Goal: Obtain resource: Download file/media

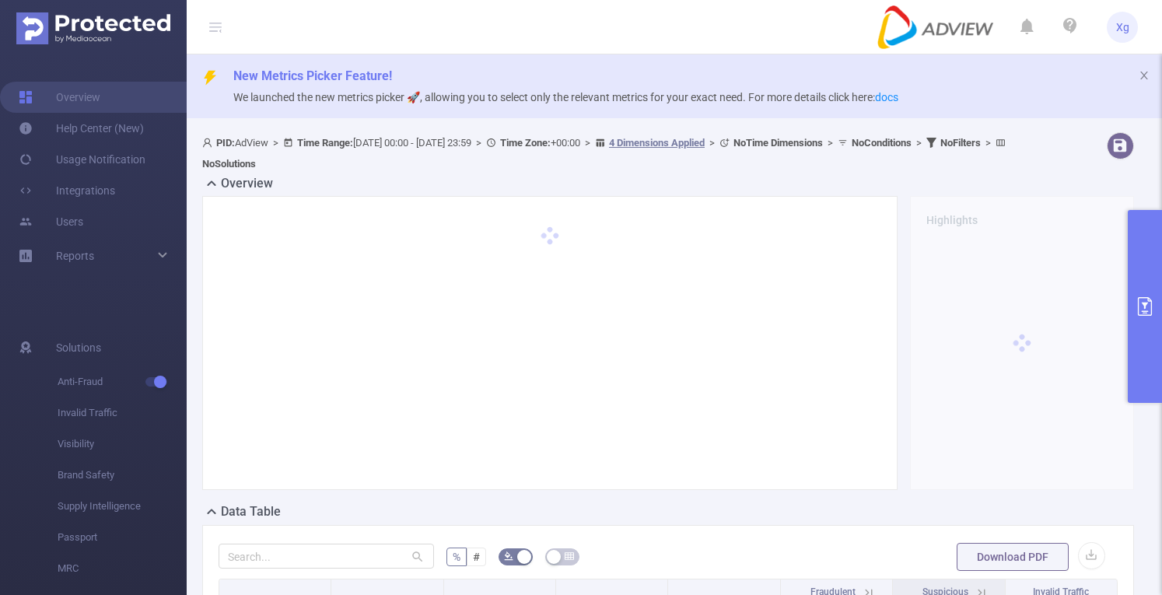
click at [1146, 278] on button "primary" at bounding box center [1144, 306] width 34 height 193
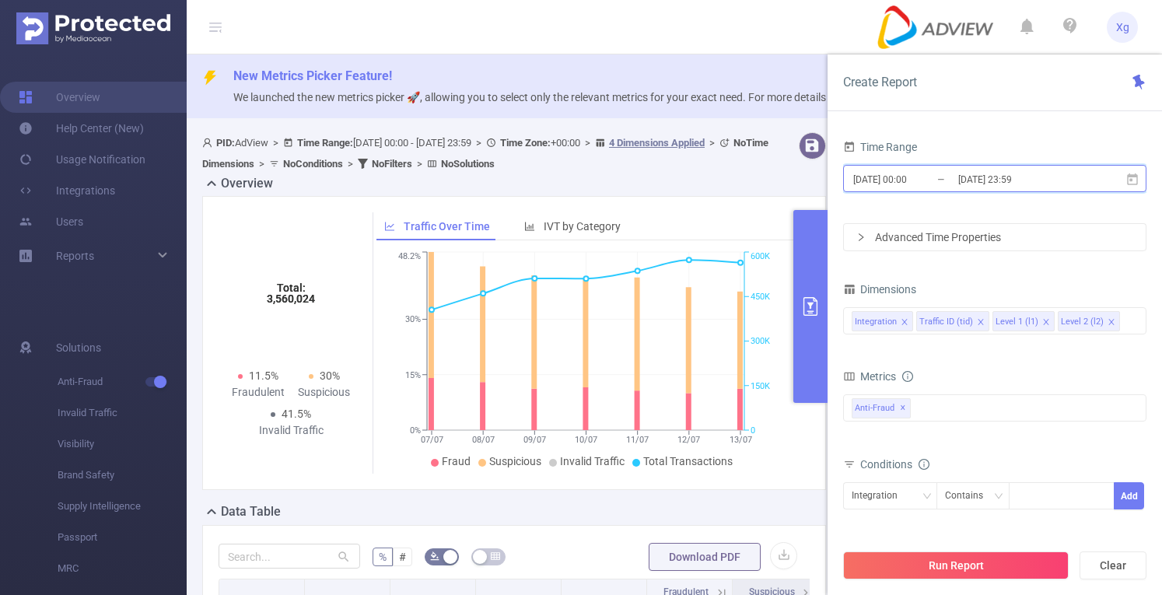
click at [889, 167] on span "[DATE] 00:00 _ [DATE] 23:59" at bounding box center [994, 178] width 303 height 27
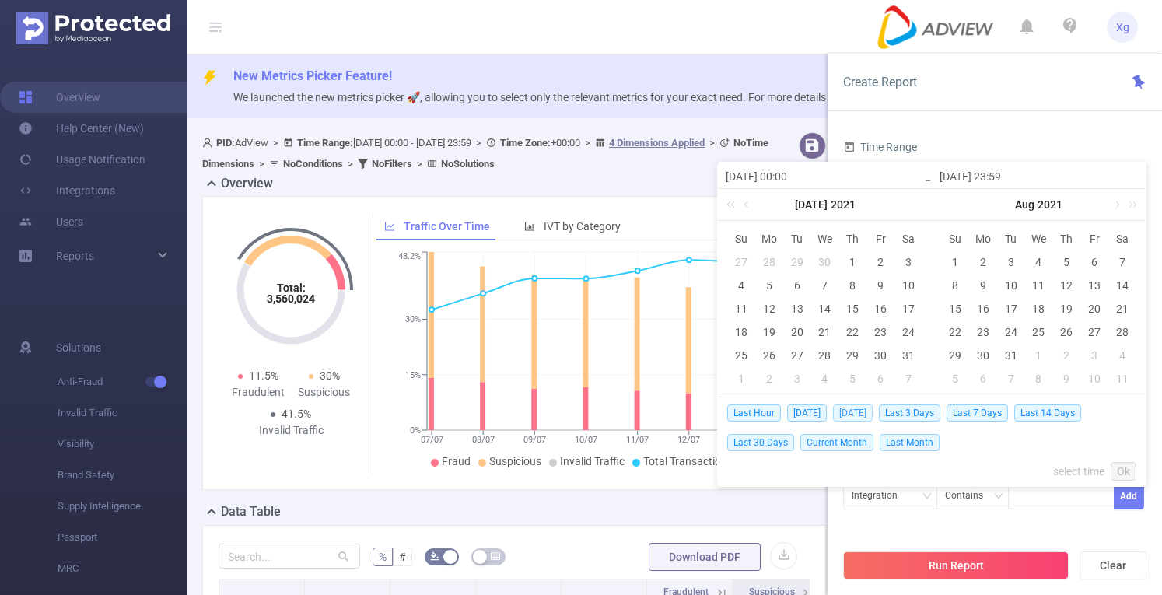
click at [861, 413] on span "[DATE]" at bounding box center [853, 412] width 40 height 17
type input "[DATE] 00:00"
type input "[DATE] 23:59"
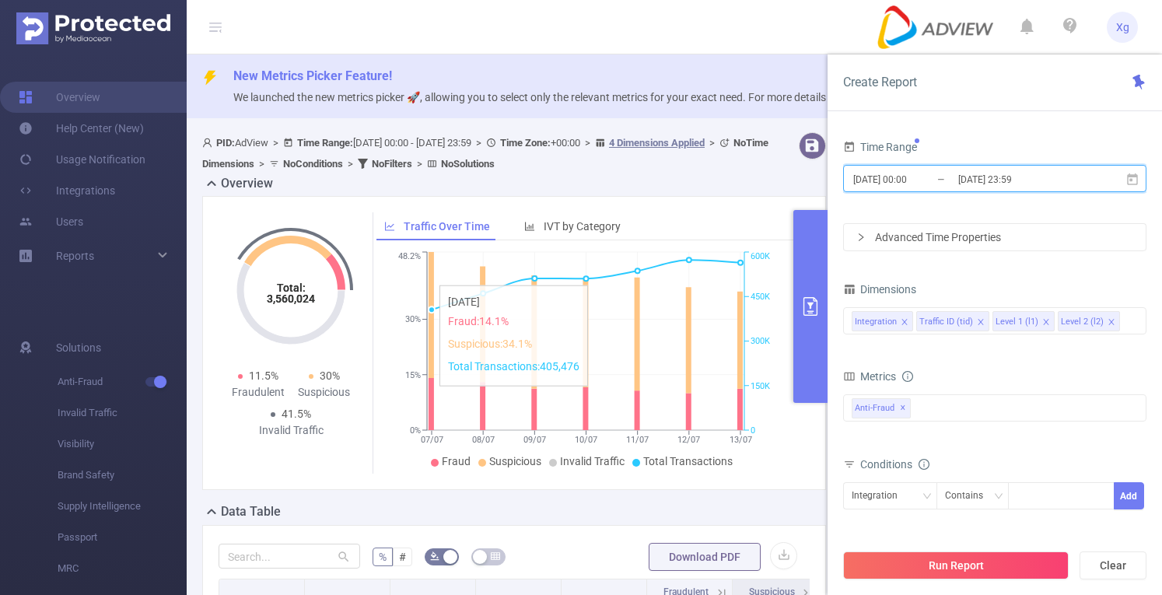
scroll to position [466, 0]
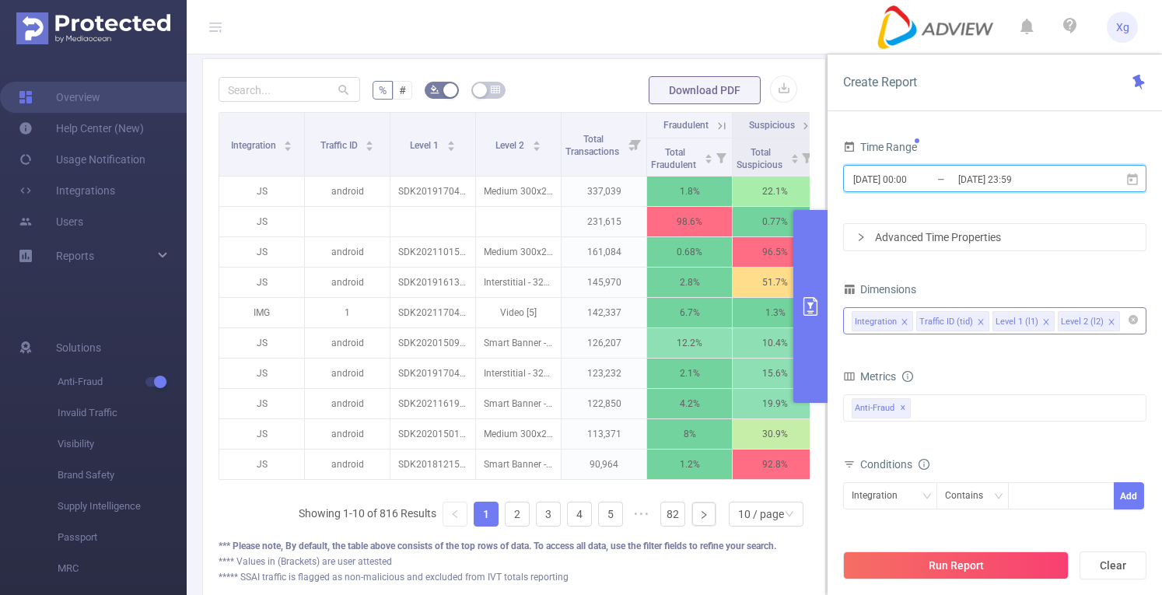
click at [1107, 320] on icon "icon: close" at bounding box center [1111, 322] width 8 height 8
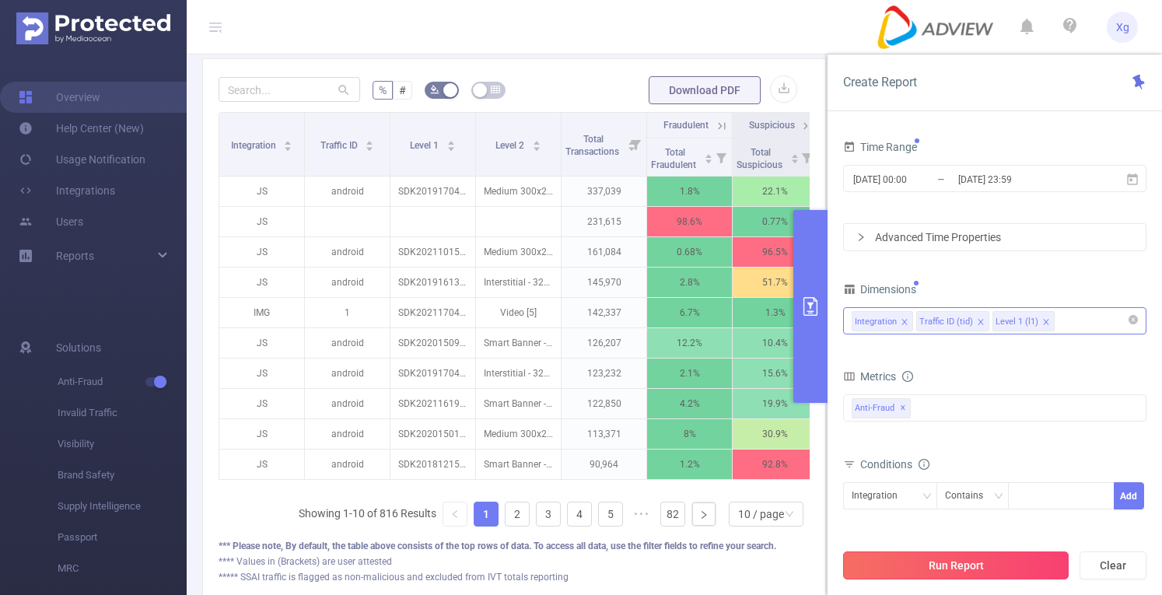
click at [961, 561] on button "Run Report" at bounding box center [955, 565] width 225 height 28
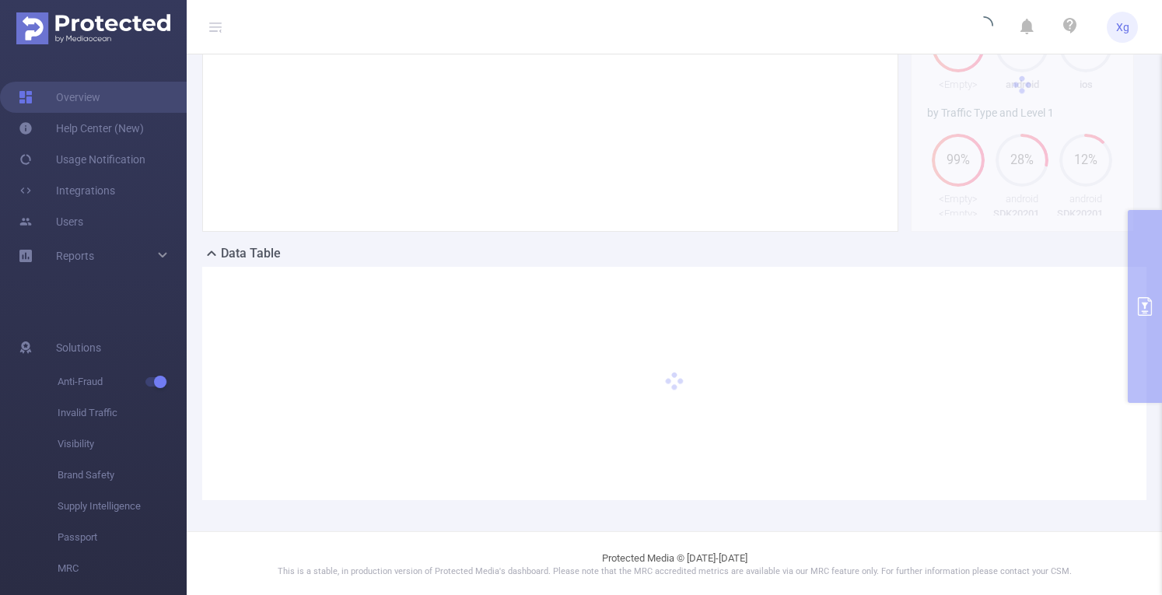
scroll to position [0, 0]
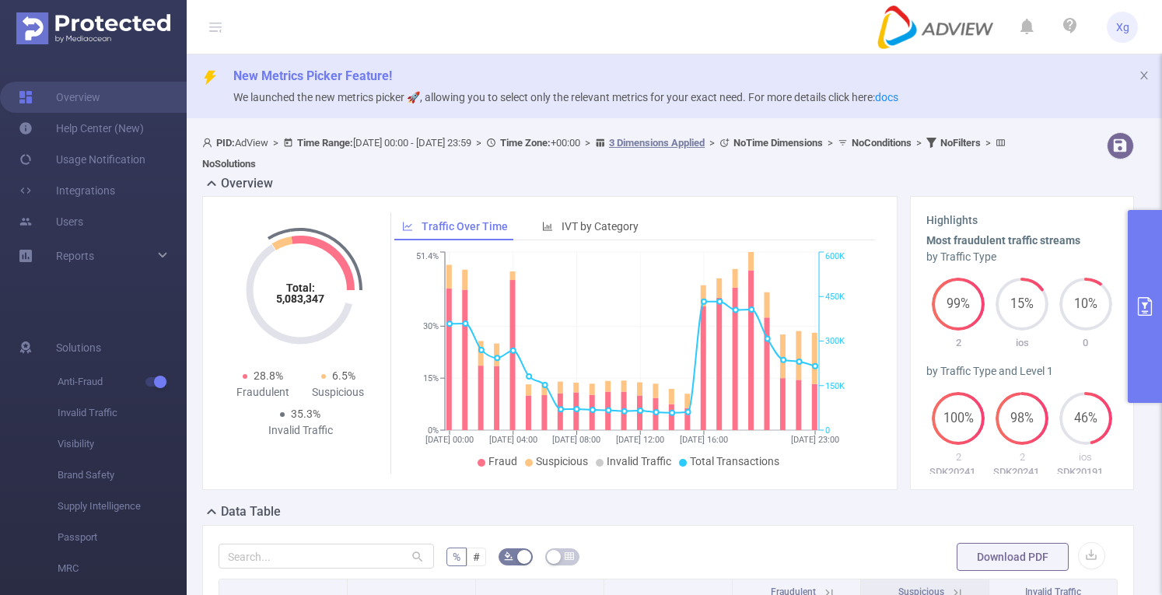
scroll to position [466, 0]
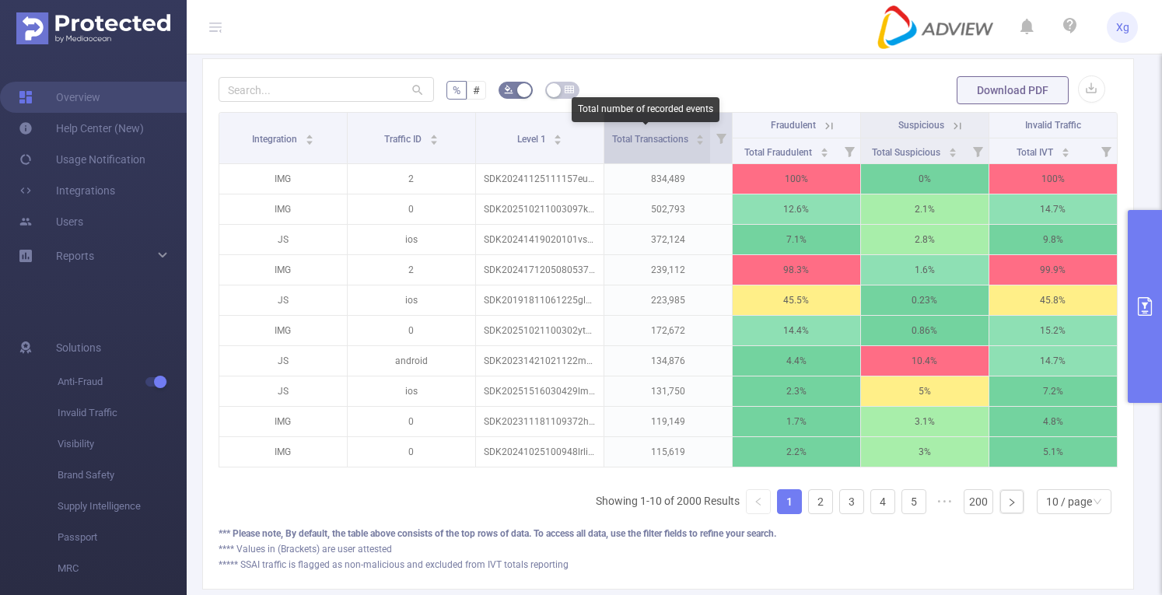
click at [630, 136] on span "Total Transactions" at bounding box center [651, 139] width 79 height 11
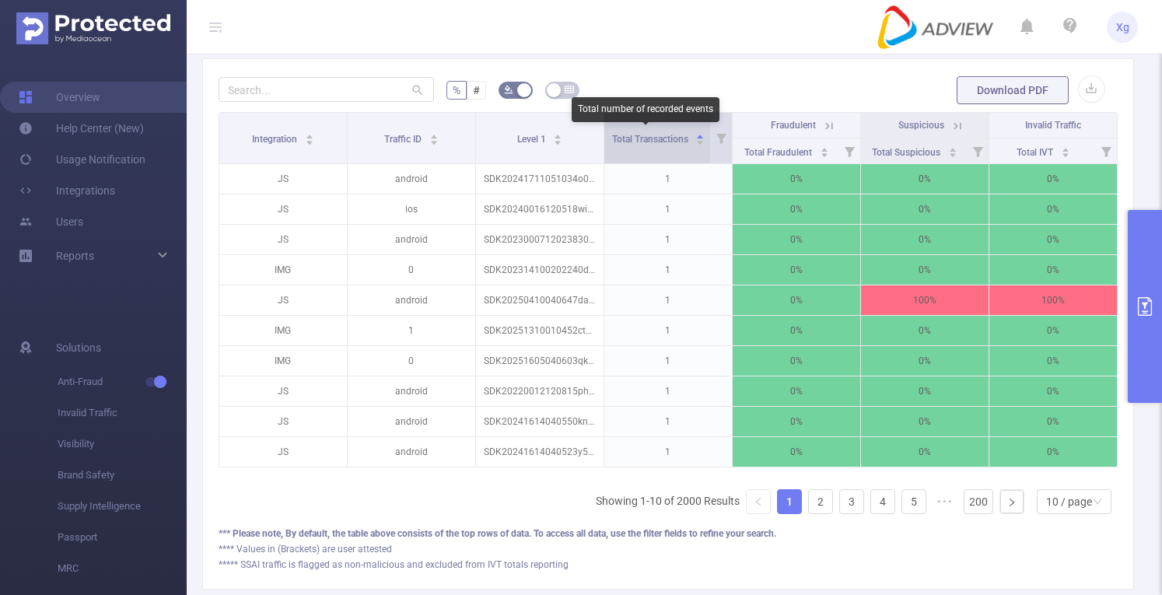
click at [630, 136] on span "Total Transactions" at bounding box center [651, 139] width 79 height 11
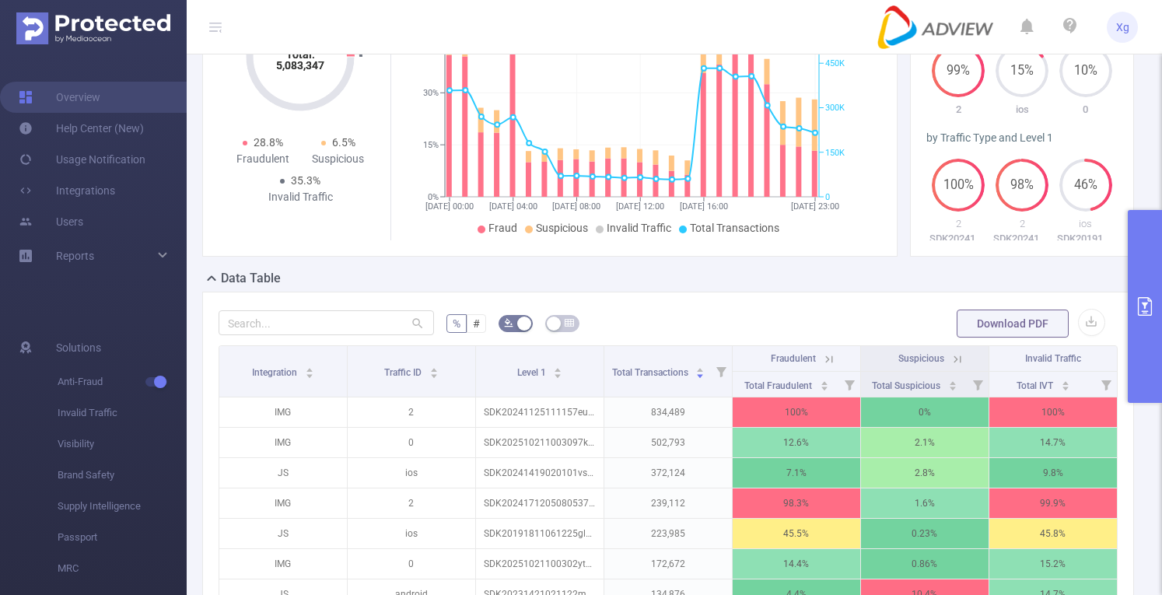
scroll to position [0, 0]
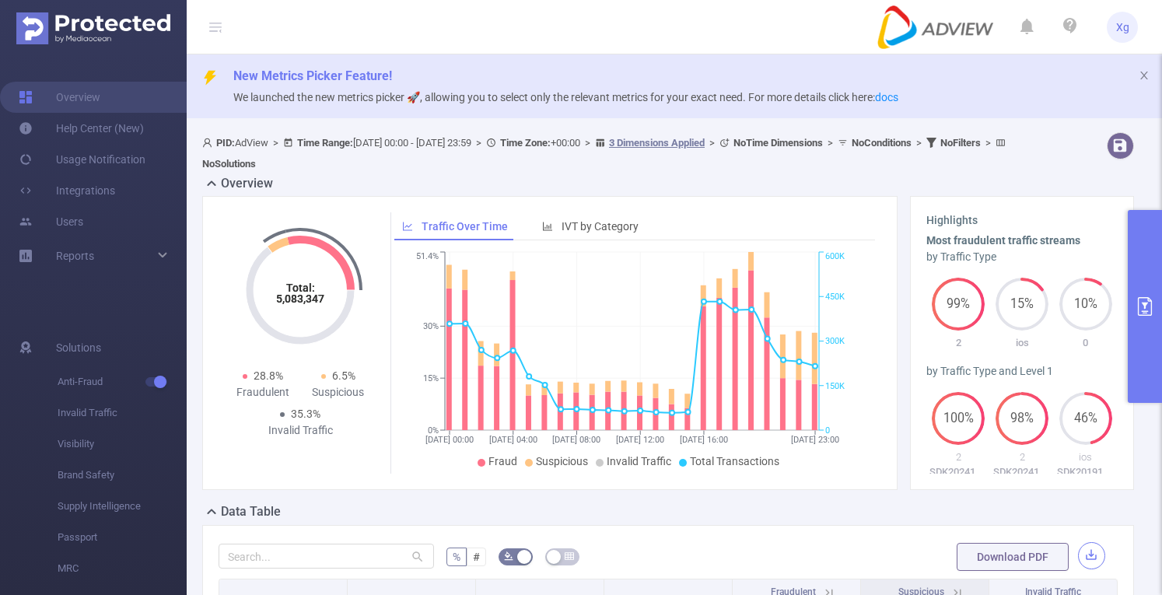
click at [1087, 557] on button "button" at bounding box center [1091, 555] width 27 height 27
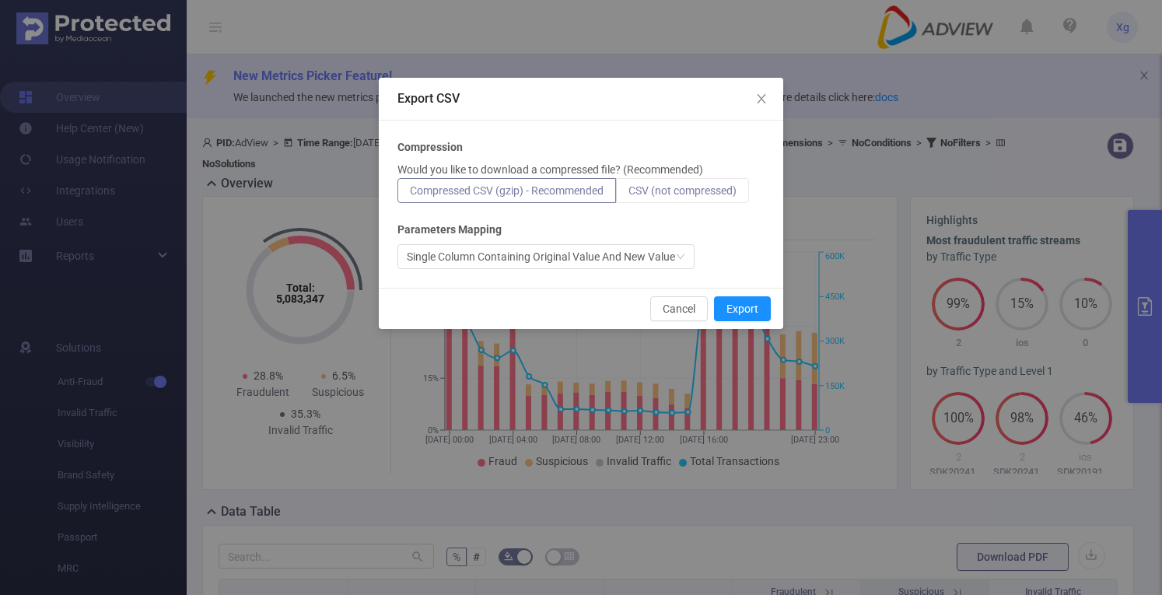
click at [700, 187] on span "CSV (not compressed)" at bounding box center [682, 190] width 108 height 12
click at [628, 194] on input "CSV (not compressed)" at bounding box center [628, 194] width 0 height 0
click at [746, 307] on button "Export" at bounding box center [742, 308] width 57 height 25
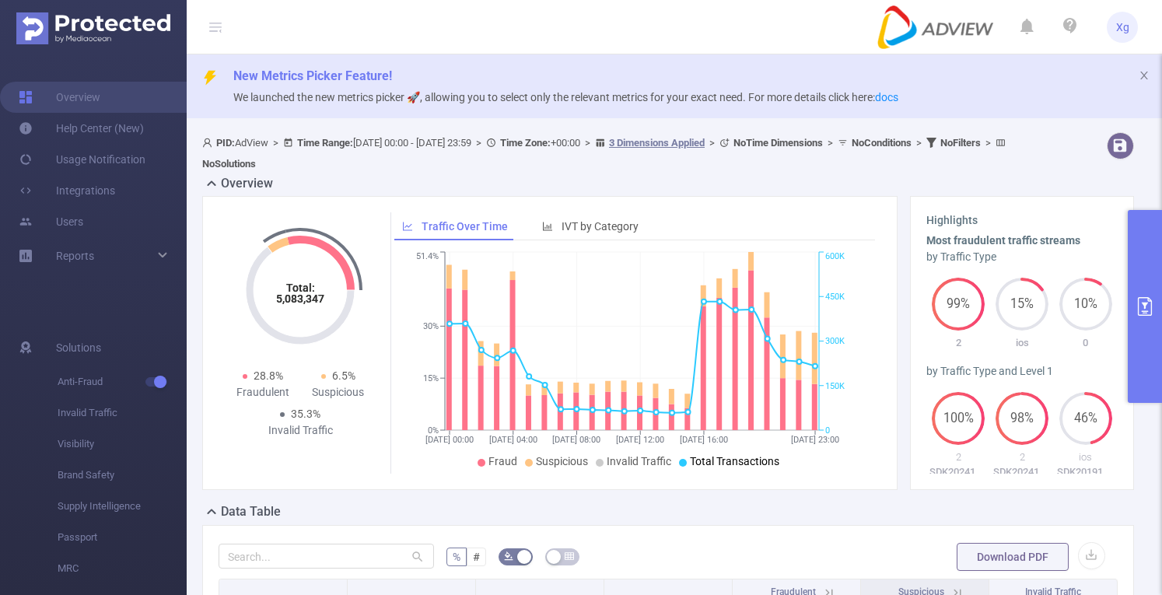
click at [1146, 306] on icon "primary" at bounding box center [1144, 306] width 19 height 19
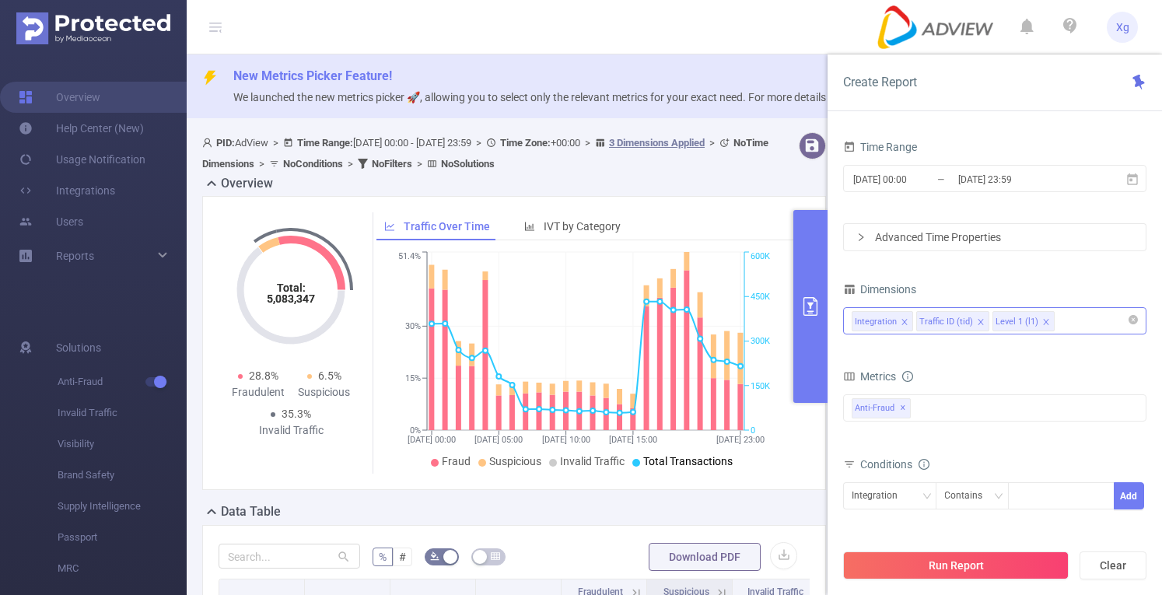
scroll to position [466, 0]
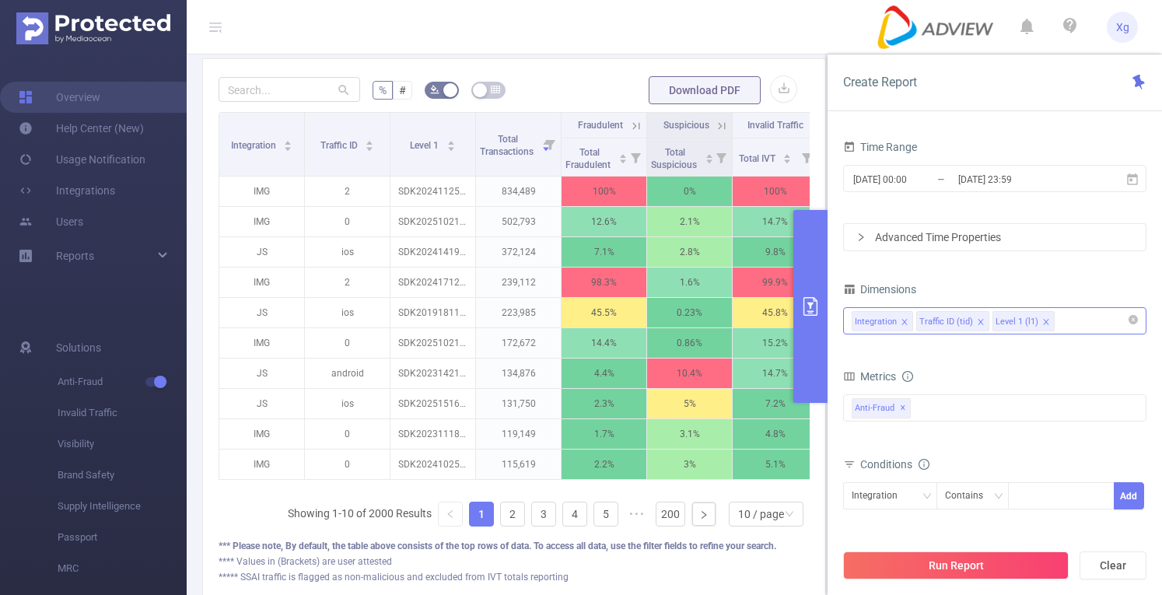
click at [903, 322] on icon "icon: close" at bounding box center [904, 322] width 8 height 8
click at [913, 319] on icon "icon: close" at bounding box center [915, 321] width 5 height 5
click at [919, 573] on button "Run Report" at bounding box center [955, 565] width 225 height 28
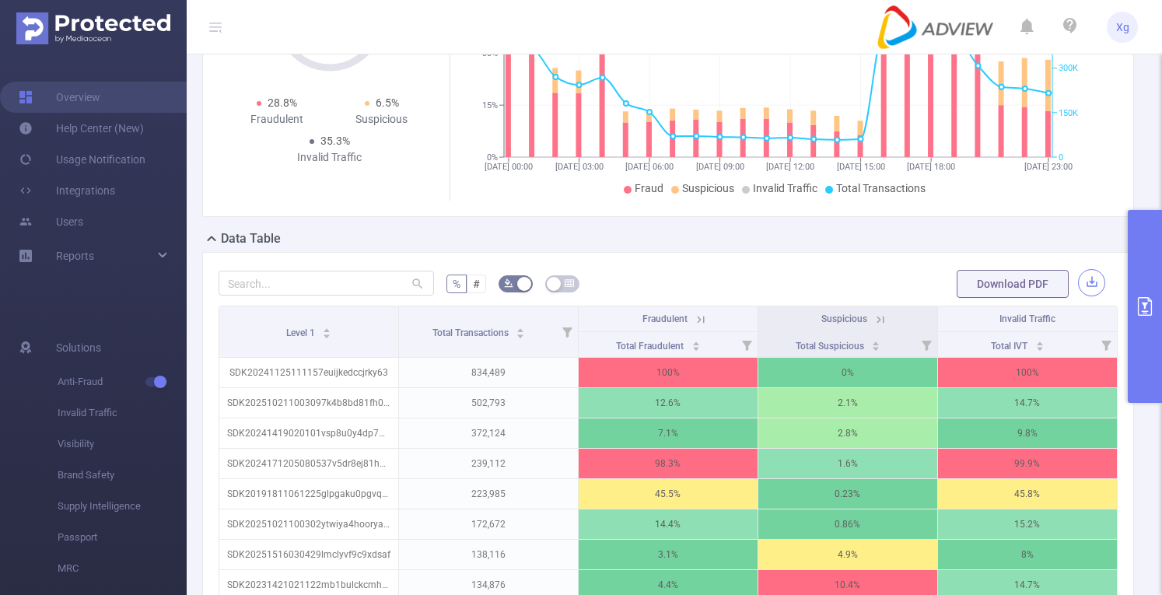
click at [1081, 296] on button "button" at bounding box center [1091, 282] width 27 height 27
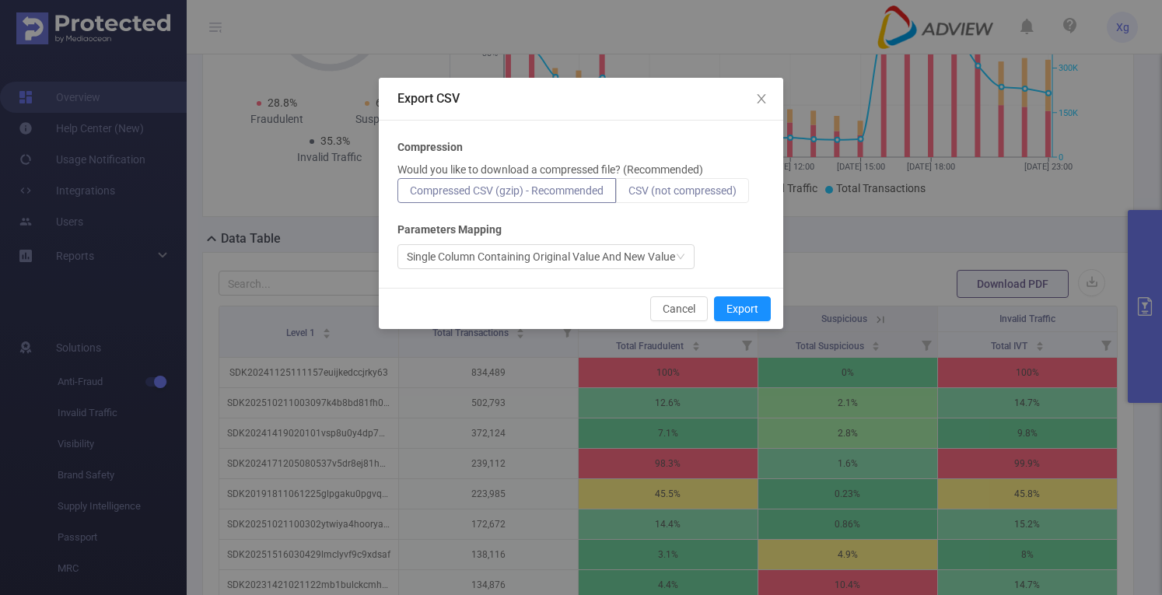
click at [692, 187] on span "CSV (not compressed)" at bounding box center [682, 190] width 108 height 12
click at [628, 194] on input "CSV (not compressed)" at bounding box center [628, 194] width 0 height 0
click at [746, 327] on div "Cancel Export" at bounding box center [581, 308] width 404 height 41
click at [746, 312] on button "Export" at bounding box center [742, 308] width 57 height 25
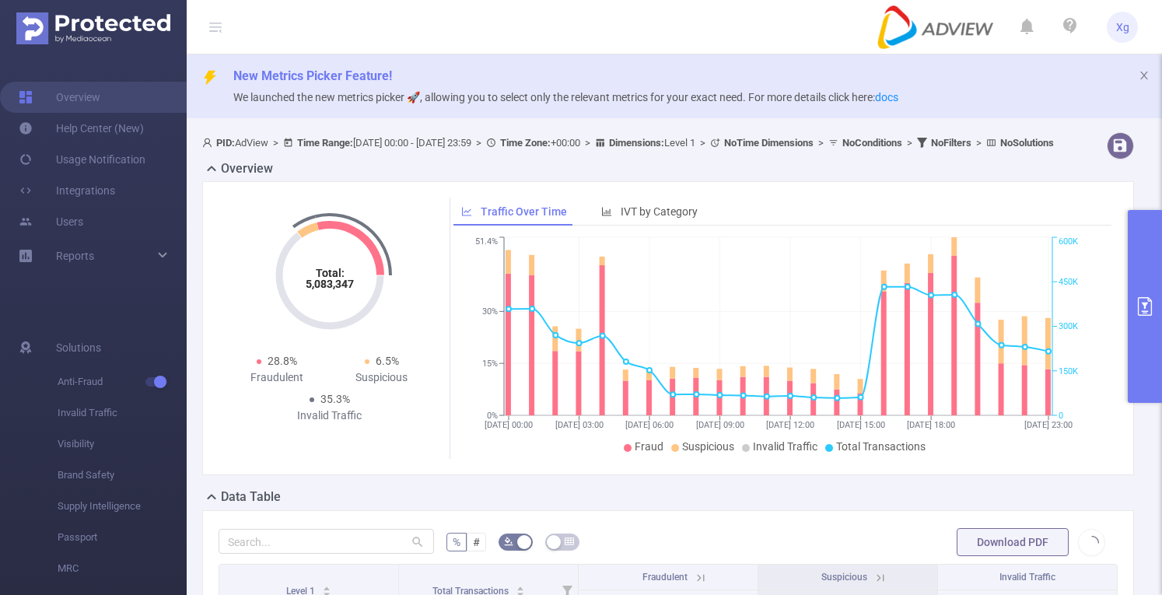
click at [1143, 282] on button "primary" at bounding box center [1144, 306] width 34 height 193
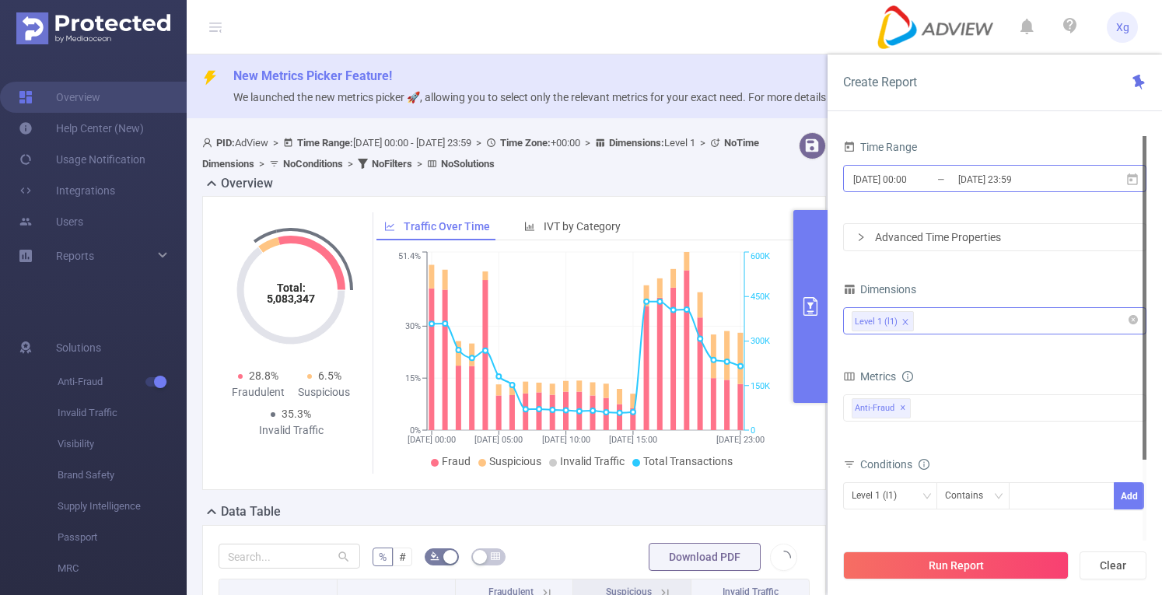
click at [995, 175] on input "[DATE] 23:59" at bounding box center [1019, 179] width 126 height 21
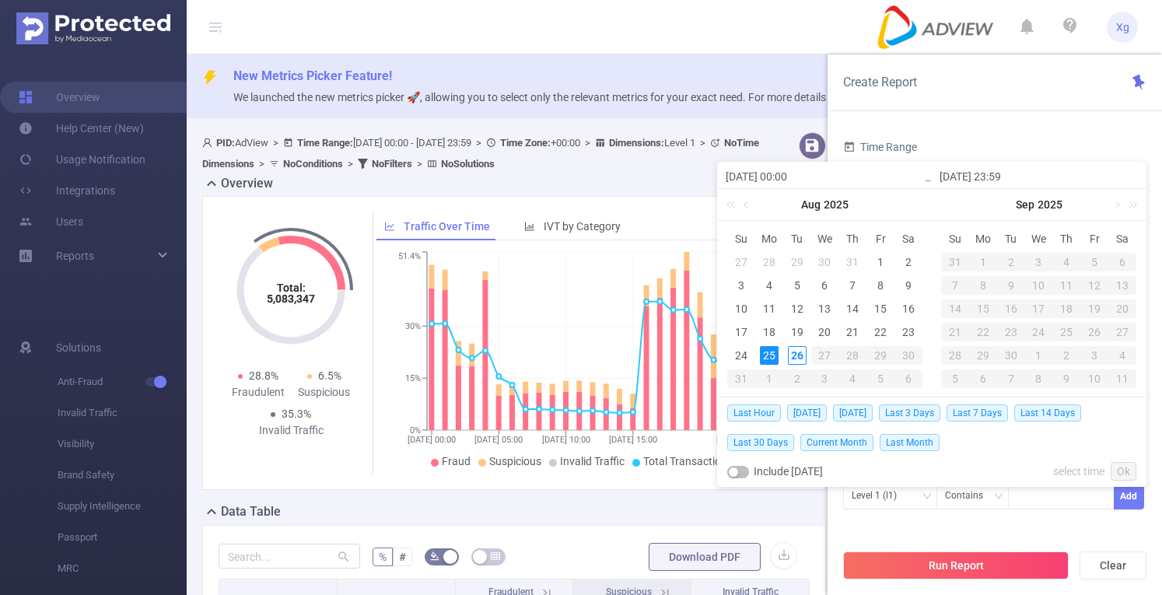
click at [1006, 110] on div "Create Report" at bounding box center [994, 82] width 334 height 57
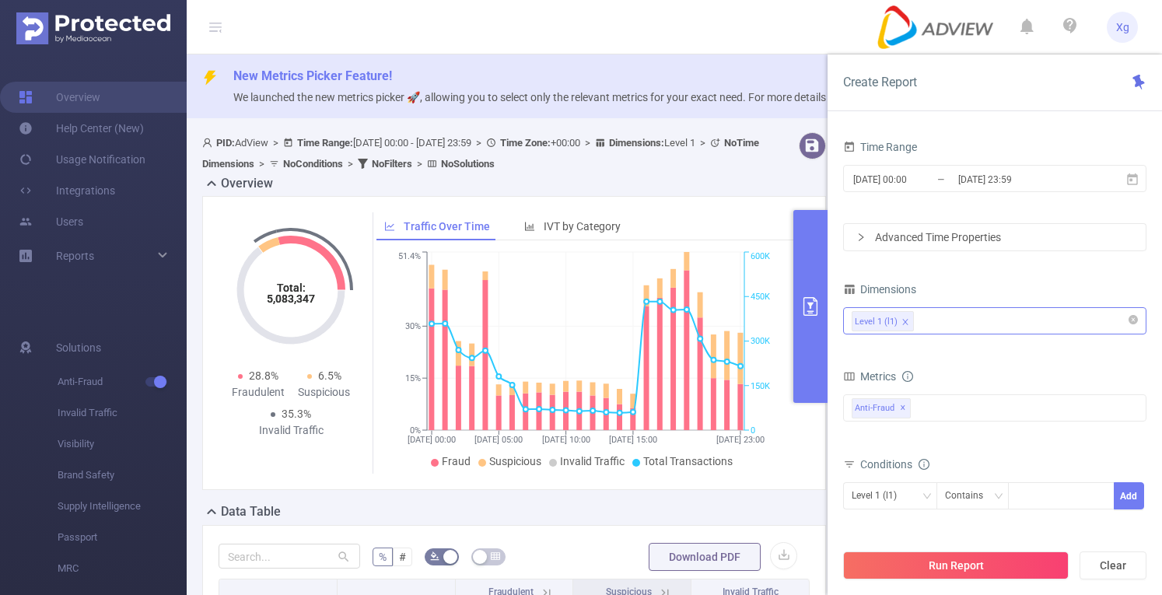
click at [971, 240] on div "Advanced Time Properties" at bounding box center [995, 237] width 302 height 26
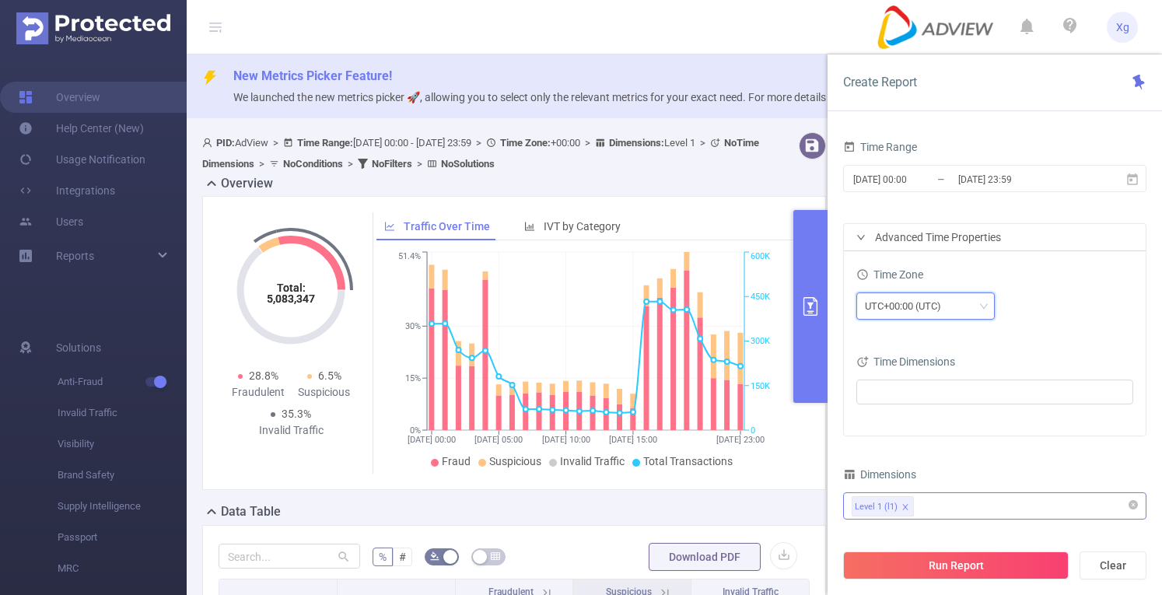
click at [970, 306] on div "UTC+00:00 (UTC)" at bounding box center [925, 306] width 121 height 26
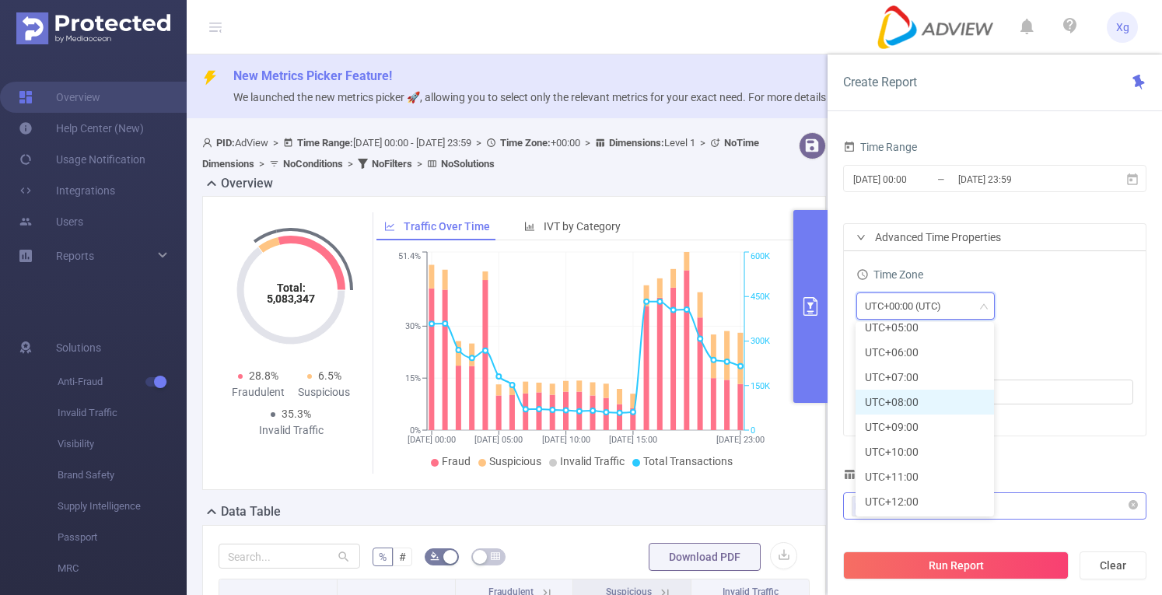
click at [928, 407] on li "UTC+08:00" at bounding box center [924, 402] width 138 height 25
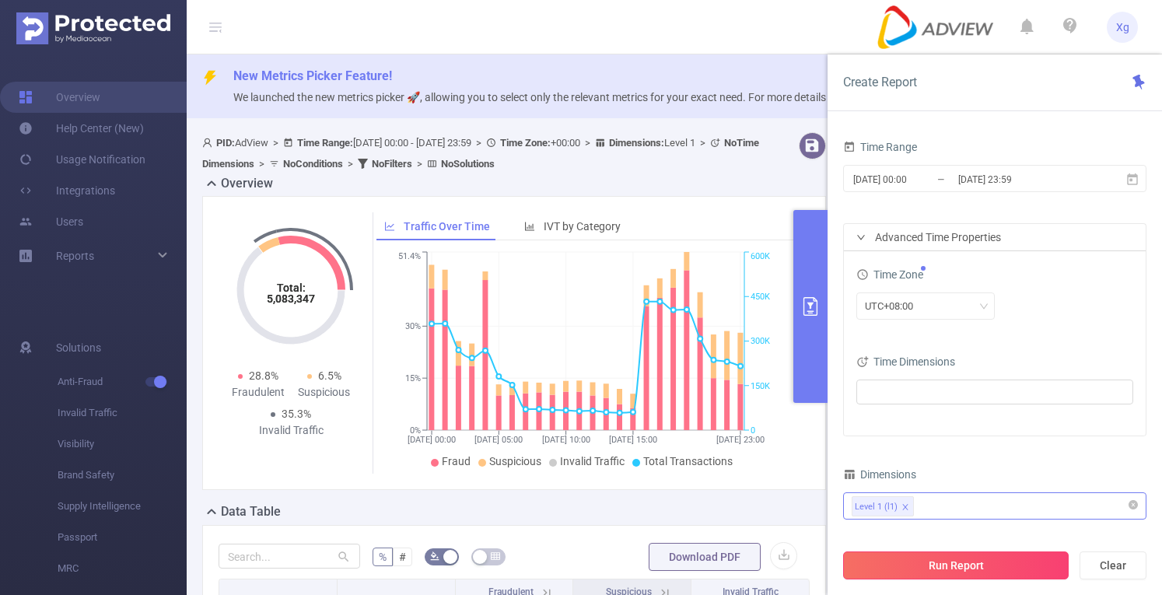
click at [927, 571] on button "Run Report" at bounding box center [955, 565] width 225 height 28
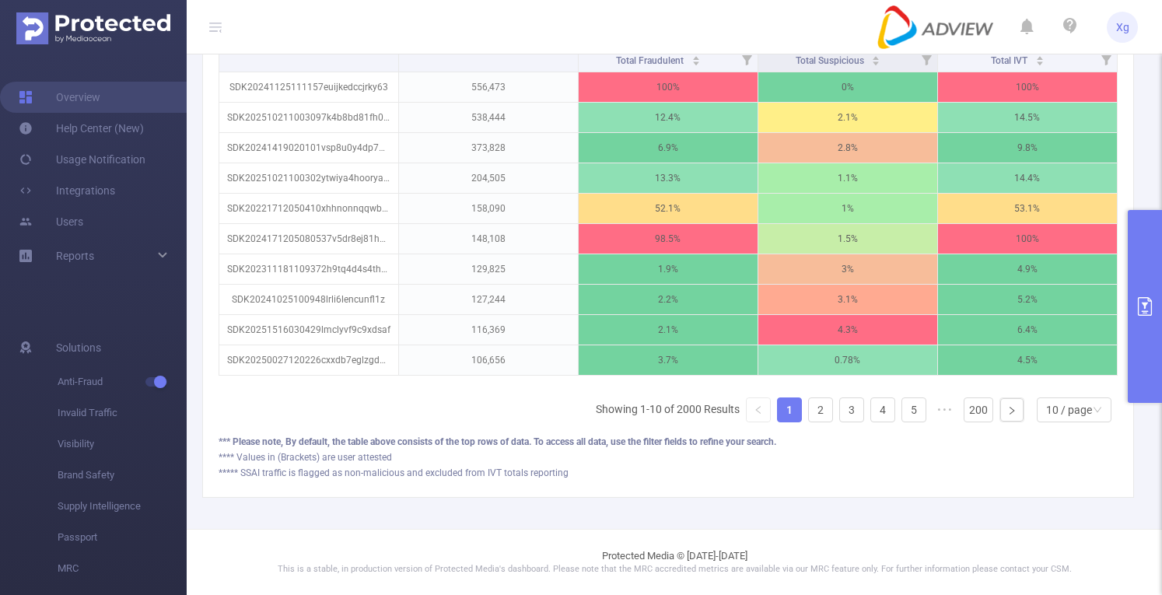
scroll to position [330, 0]
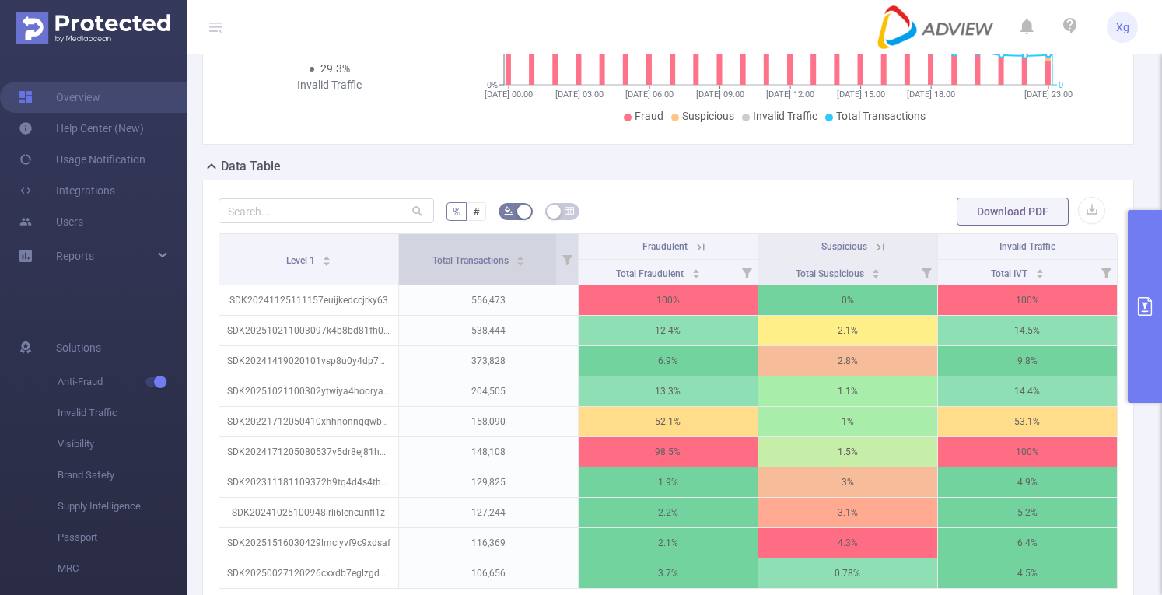
click at [526, 267] on div "Total Transactions" at bounding box center [478, 259] width 93 height 16
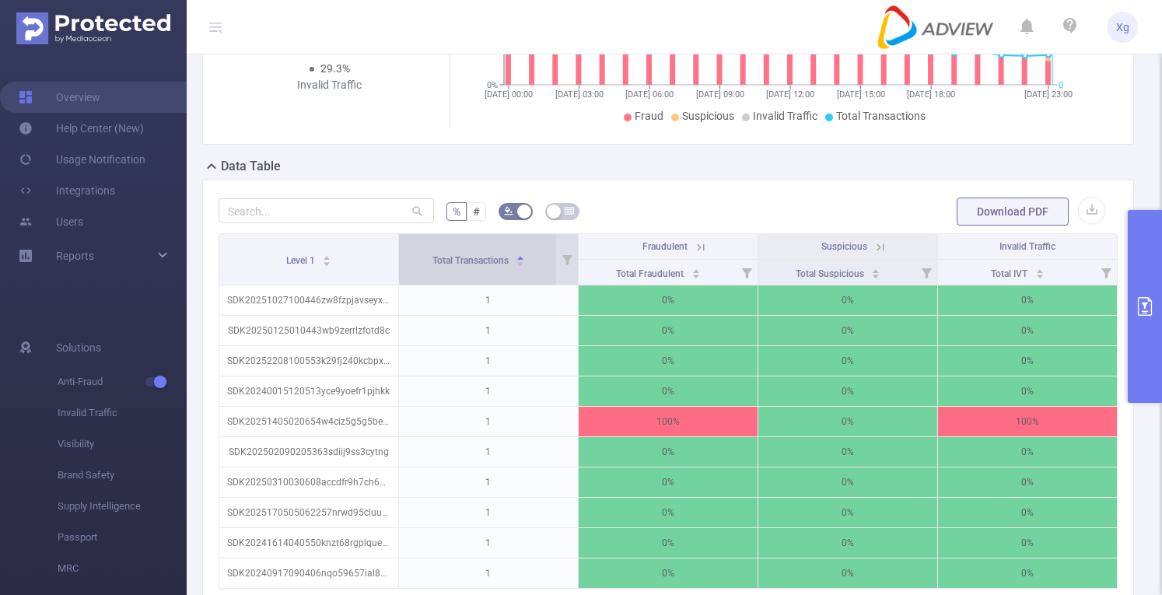
click at [526, 267] on div "Total Transactions" at bounding box center [478, 259] width 93 height 16
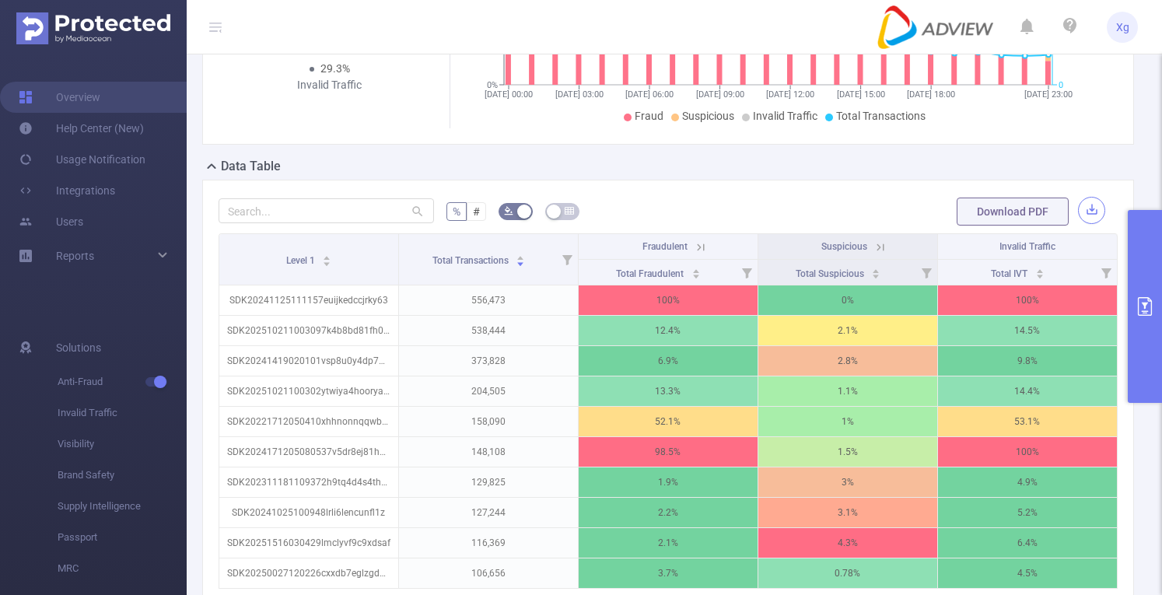
click at [1078, 218] on button "button" at bounding box center [1091, 210] width 27 height 27
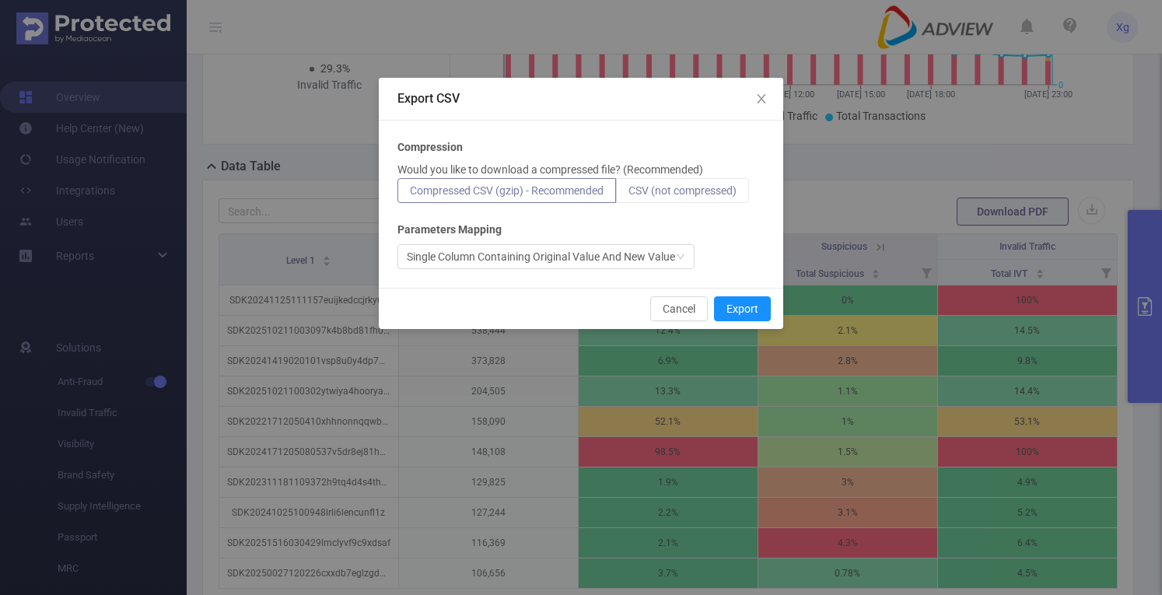
click at [678, 201] on label "CSV (not compressed)" at bounding box center [682, 190] width 133 height 25
click at [628, 194] on input "CSV (not compressed)" at bounding box center [628, 194] width 0 height 0
click at [684, 187] on span "CSV (not compressed)" at bounding box center [682, 190] width 108 height 12
click at [628, 194] on input "CSV (not compressed)" at bounding box center [628, 194] width 0 height 0
click at [738, 312] on button "Export" at bounding box center [742, 308] width 57 height 25
